Goal: Navigation & Orientation: Find specific page/section

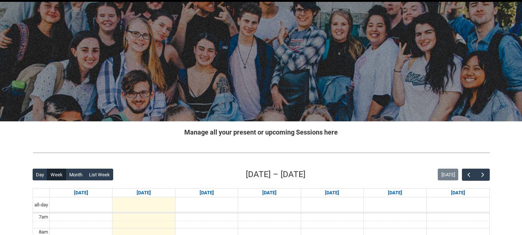
scroll to position [26, 0]
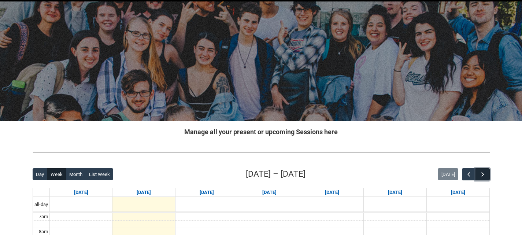
click at [486, 175] on span "button" at bounding box center [482, 174] width 7 height 7
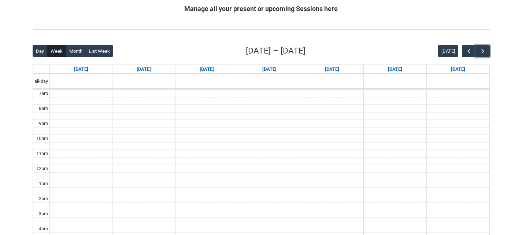
scroll to position [149, 0]
click at [481, 49] on span "button" at bounding box center [482, 50] width 7 height 7
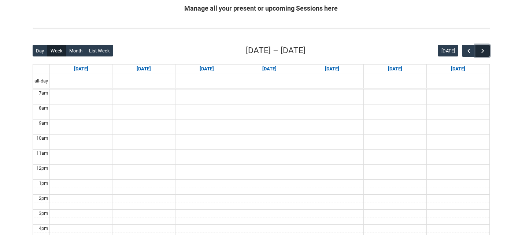
click at [481, 49] on span "button" at bounding box center [482, 50] width 7 height 7
click at [452, 48] on button "[DATE]" at bounding box center [448, 51] width 21 height 12
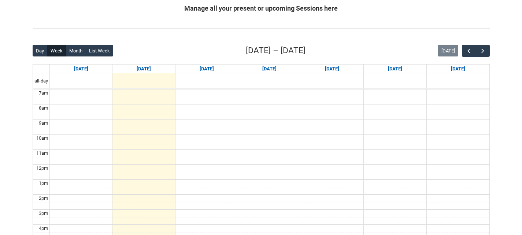
scroll to position [0, 0]
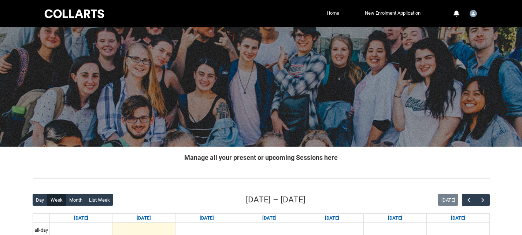
click at [328, 15] on link "Home" at bounding box center [333, 13] width 16 height 11
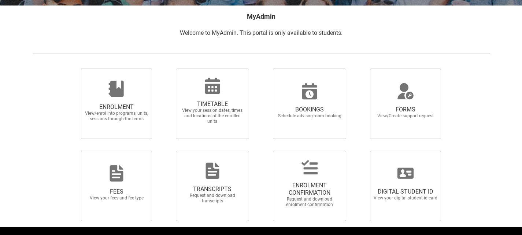
scroll to position [140, 0]
